Goal: Information Seeking & Learning: Learn about a topic

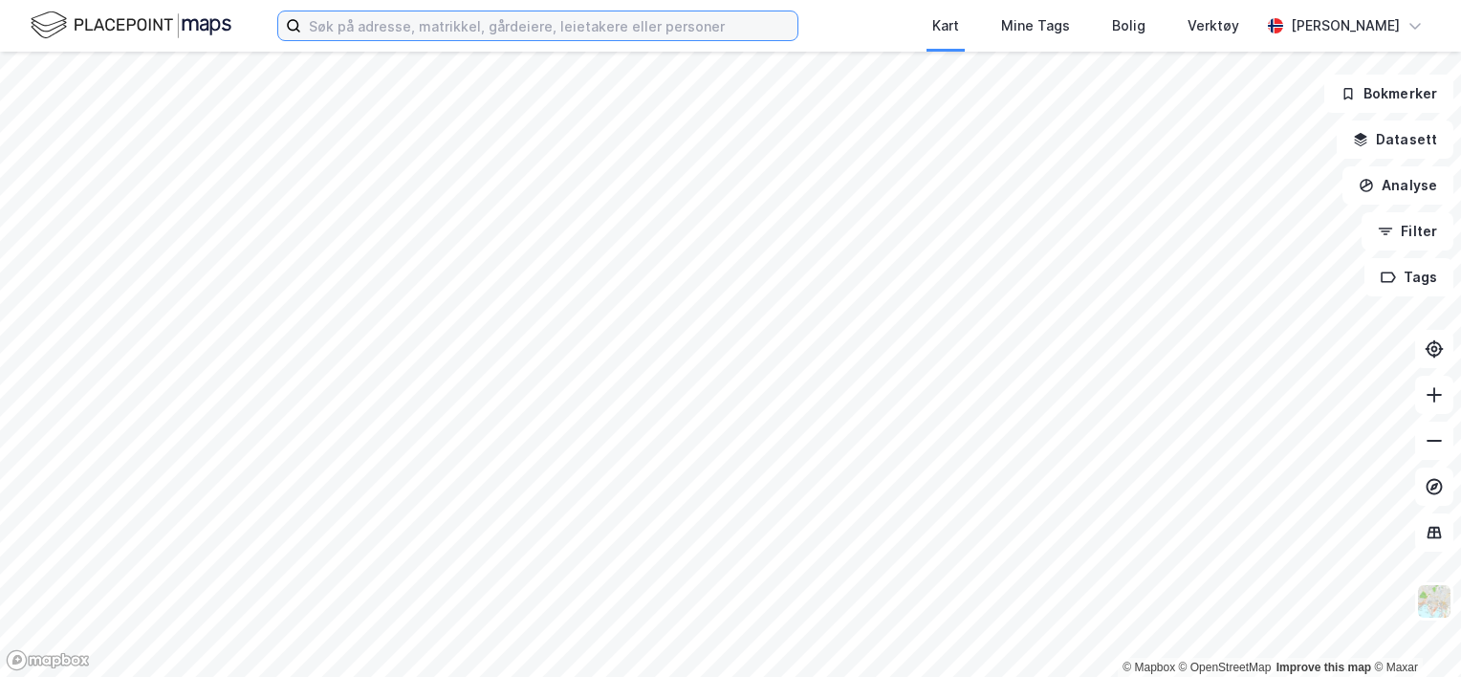
click at [518, 27] on input at bounding box center [549, 25] width 496 height 29
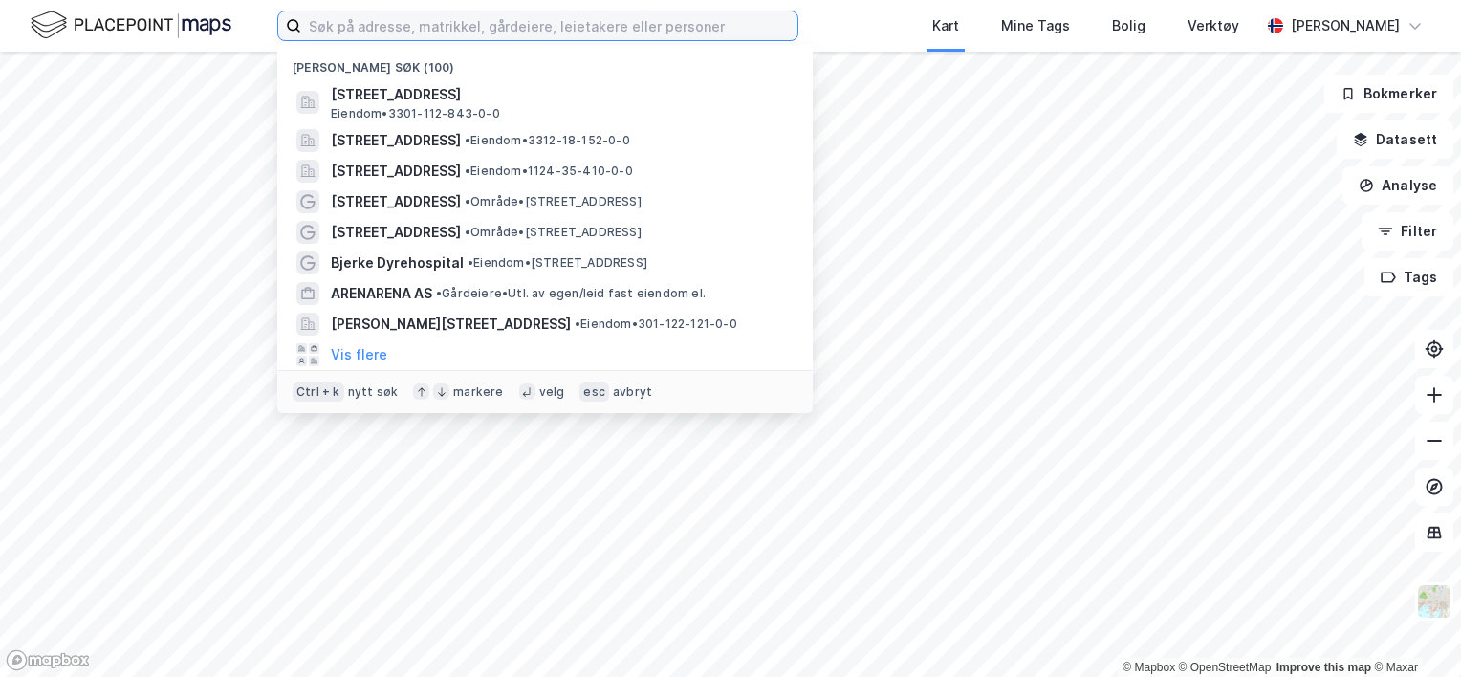
paste input "3.2 Gnr. 101 bnr. 789 og 859"
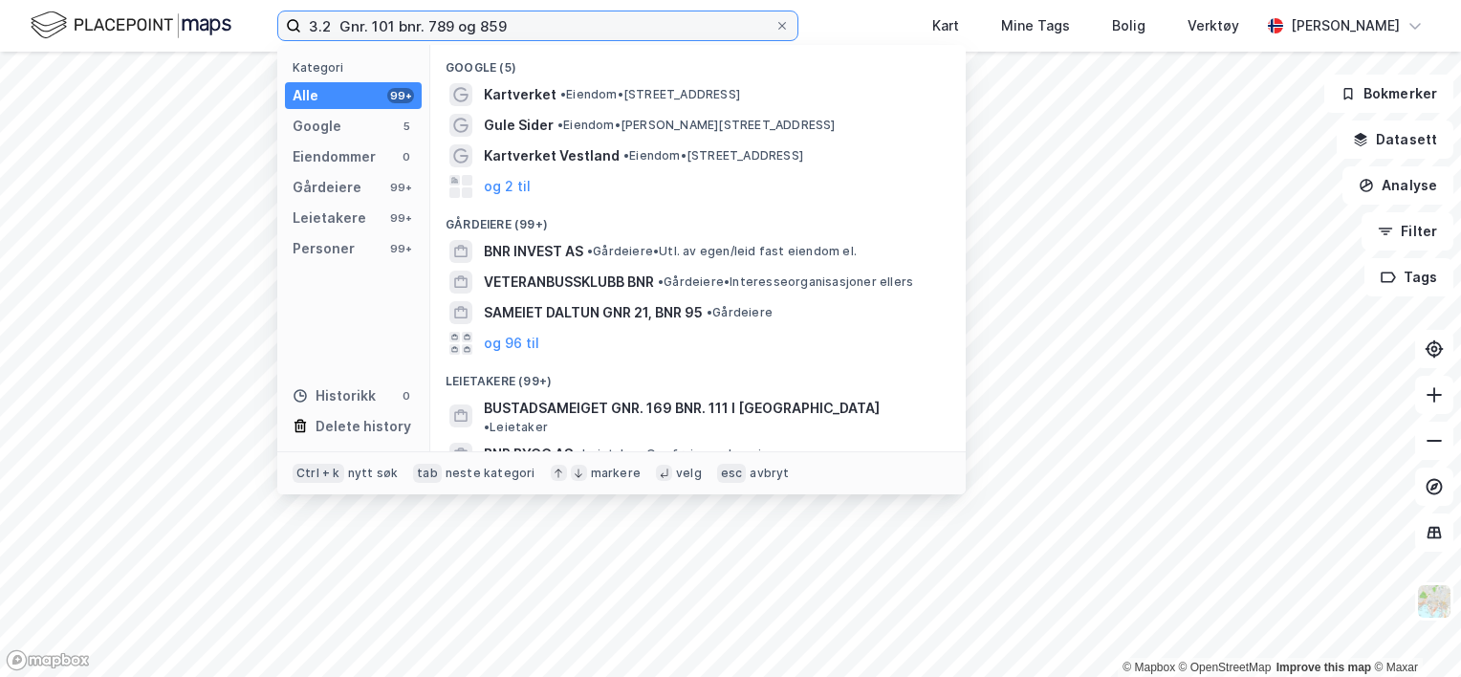
drag, startPoint x: 342, startPoint y: 22, endPoint x: 207, endPoint y: 16, distance: 135.9
click at [207, 16] on div "3.2 Gnr. 101 bnr. 789 og 859 Kategori Alle 99+ Google 5 Eiendommer 0 Gårdeiere …" at bounding box center [730, 26] width 1461 height 52
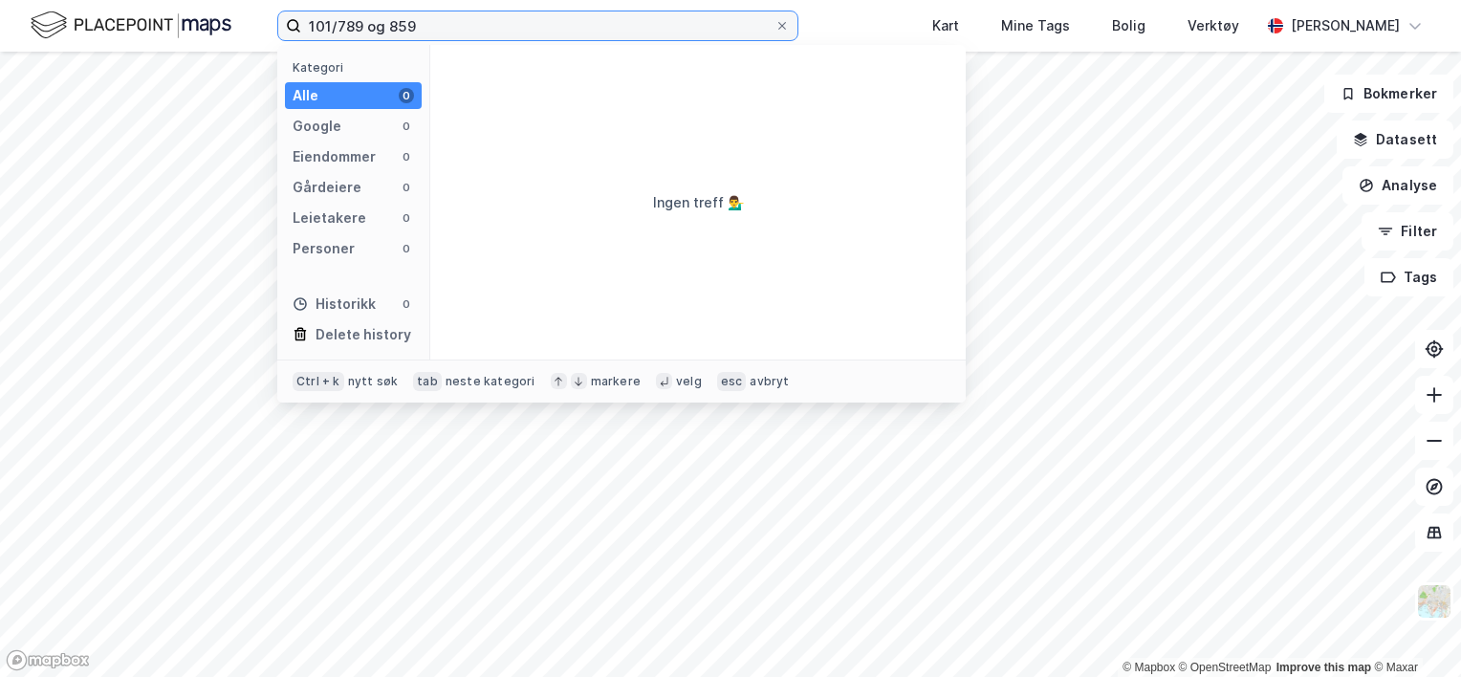
click at [433, 19] on input "101/789 og 859" at bounding box center [537, 25] width 473 height 29
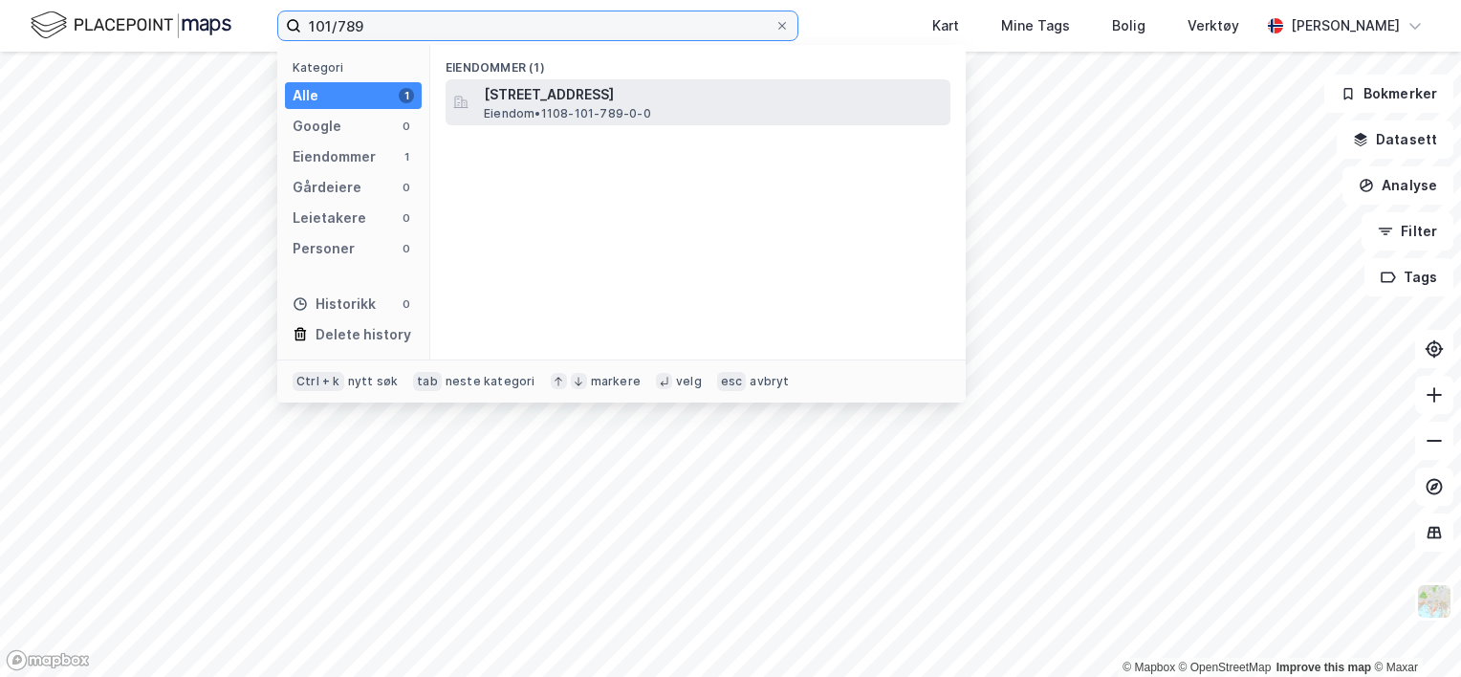
type input "101/789"
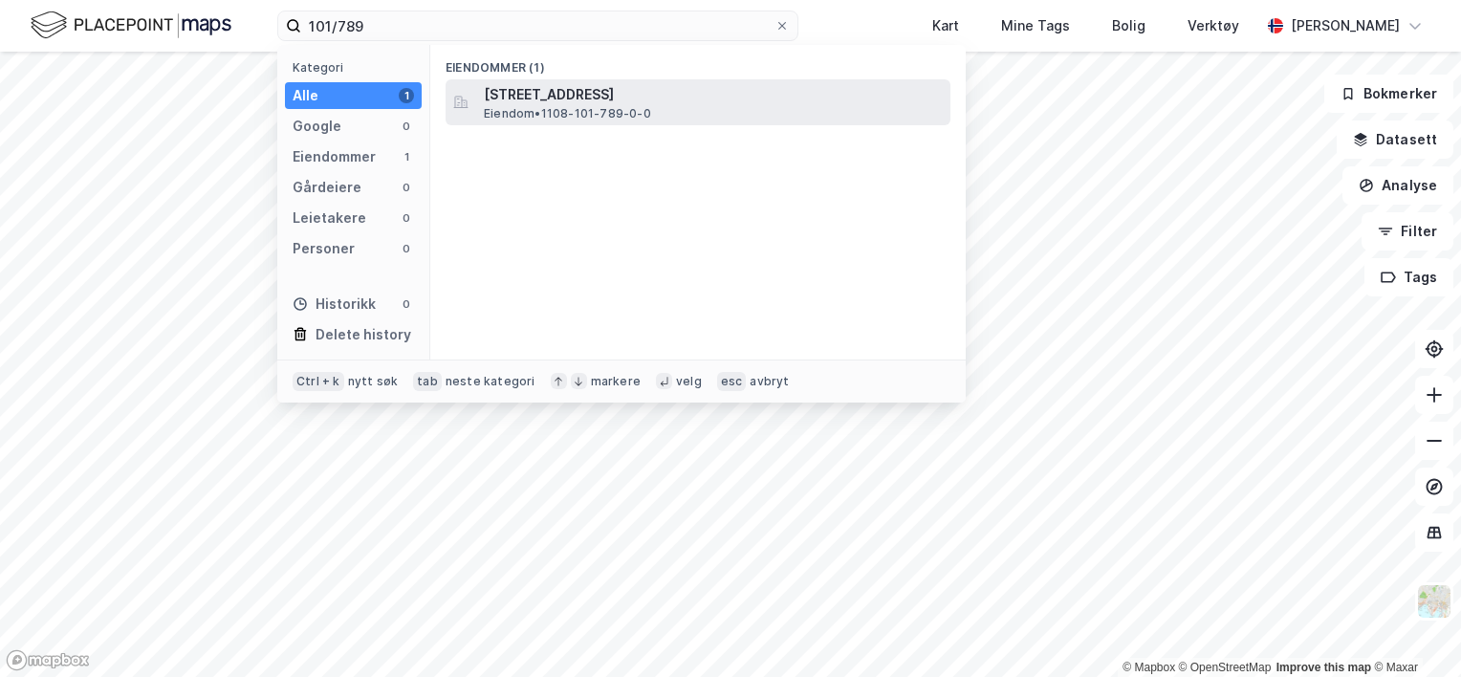
click at [624, 101] on span "[STREET_ADDRESS]" at bounding box center [713, 94] width 459 height 23
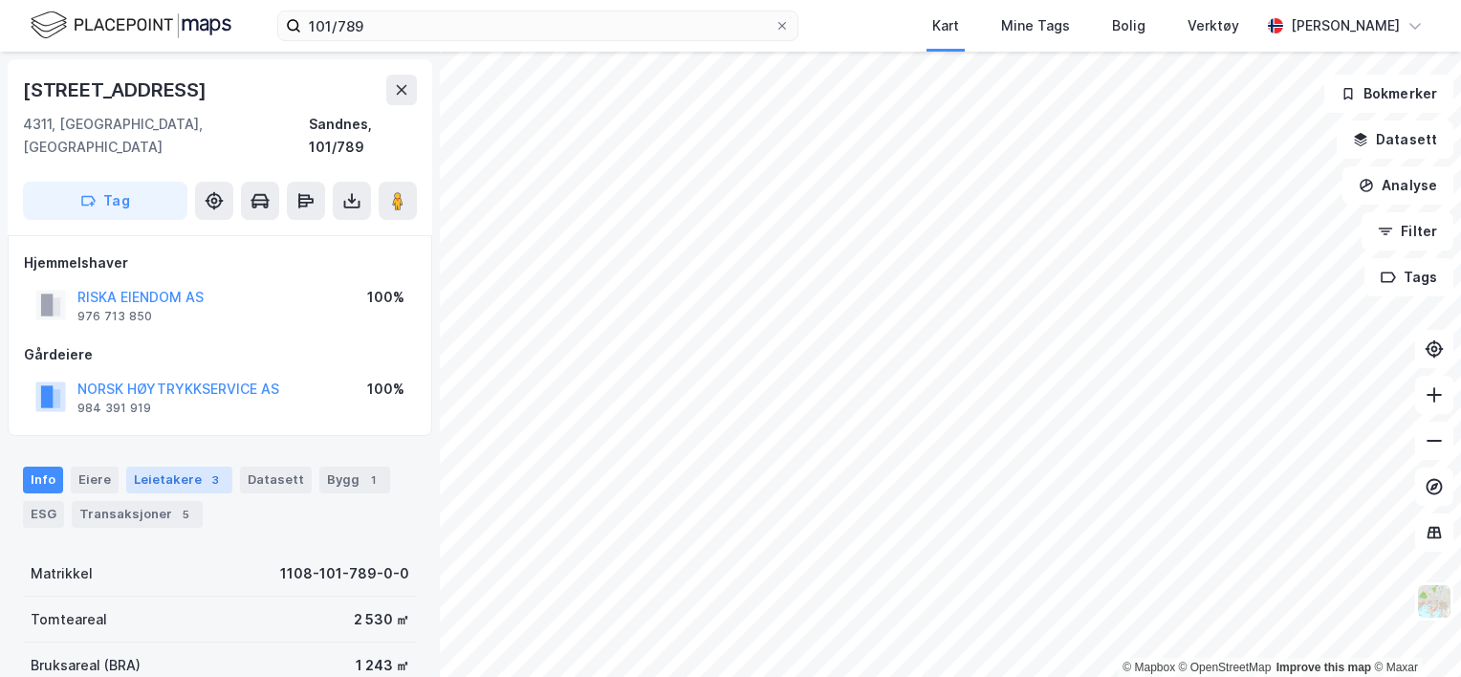
click at [146, 467] on div "Leietakere 3" at bounding box center [179, 480] width 106 height 27
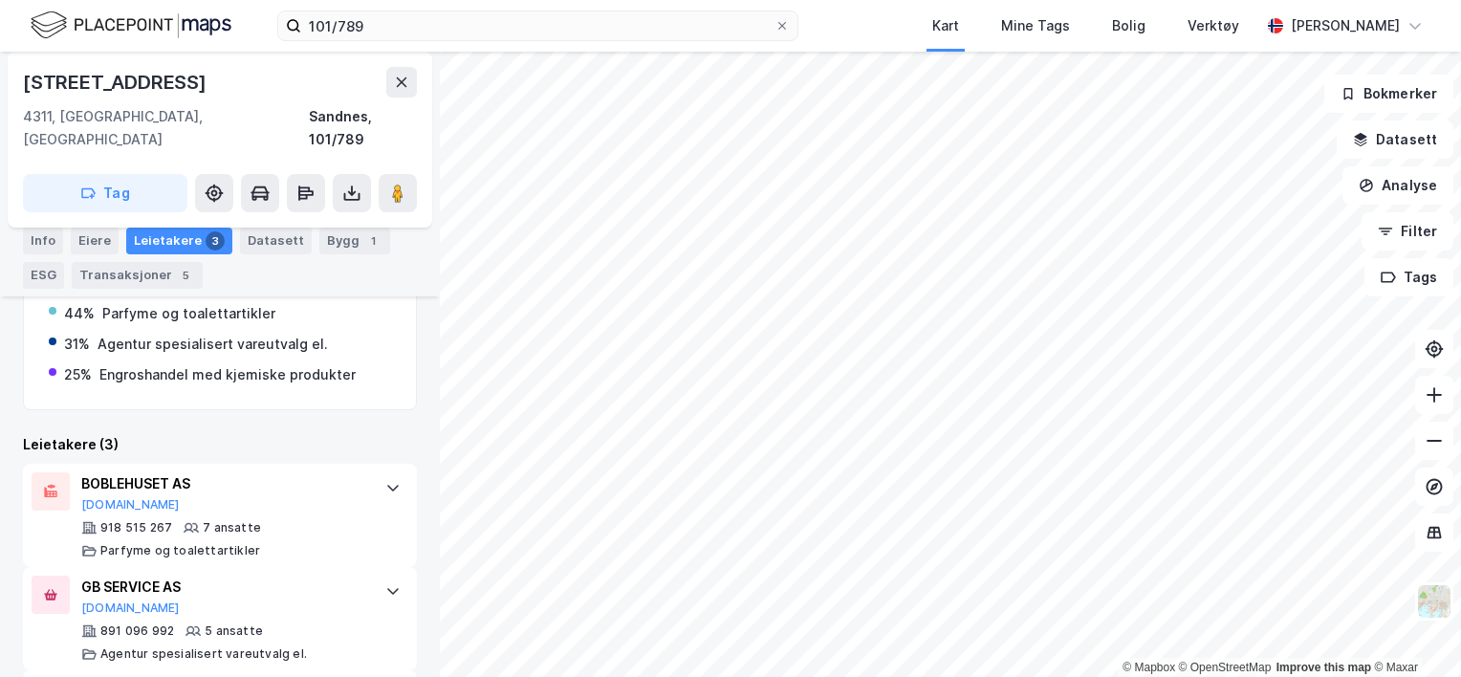
scroll to position [505, 0]
